Goal: Information Seeking & Learning: Learn about a topic

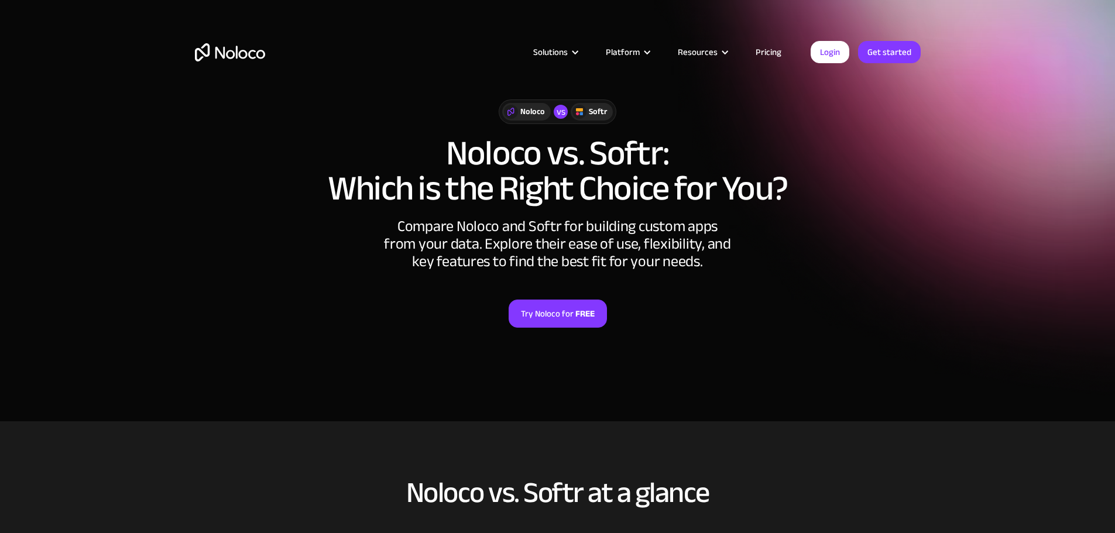
click at [241, 56] on img "home" at bounding box center [230, 52] width 70 height 18
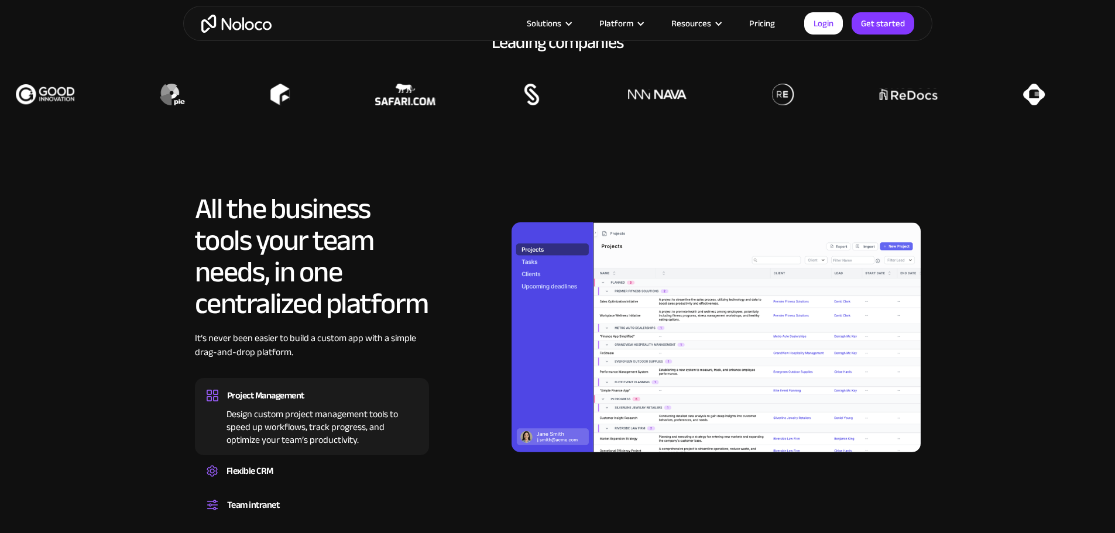
scroll to position [993, 0]
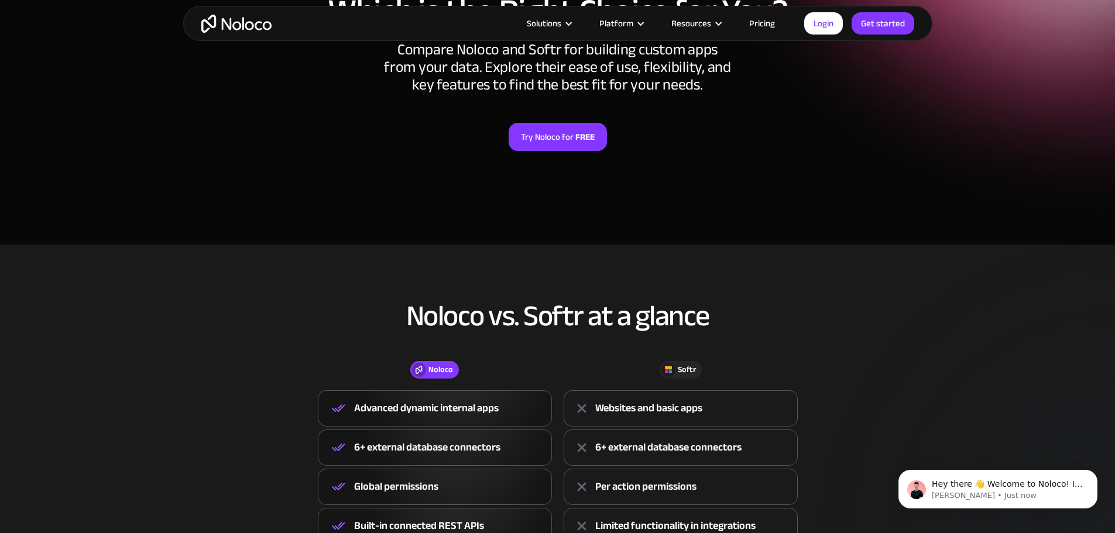
scroll to position [182, 0]
